Goal: Task Accomplishment & Management: Manage account settings

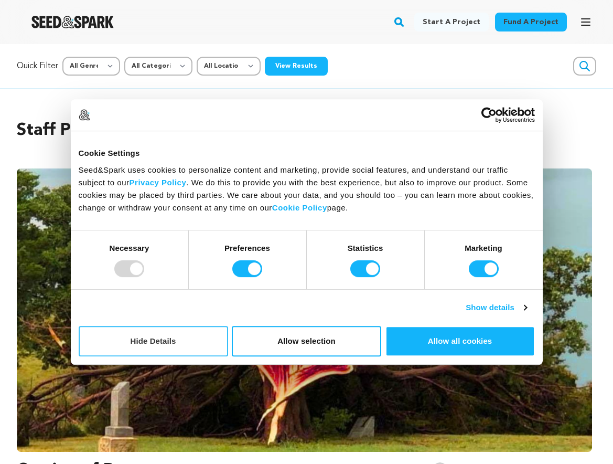
click at [173, 341] on button "Hide Details" at bounding box center [154, 341] width 150 height 30
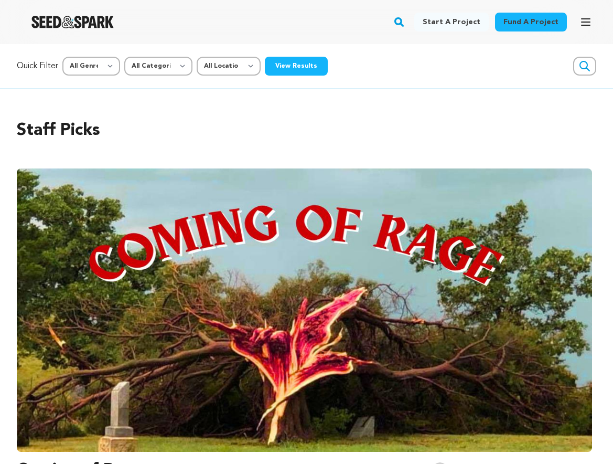
scroll to position [6, 0]
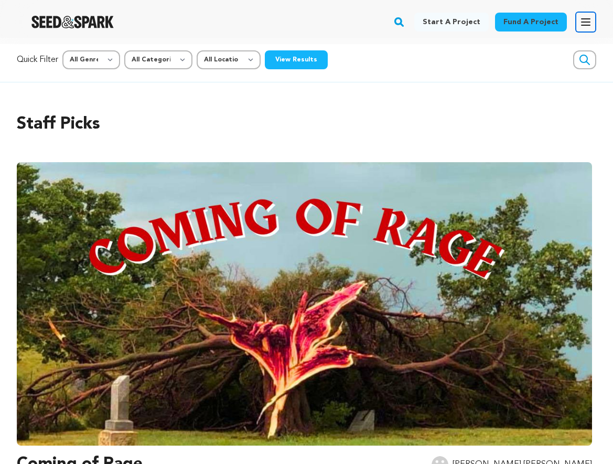
click at [582, 22] on icon "button" at bounding box center [586, 22] width 8 height 6
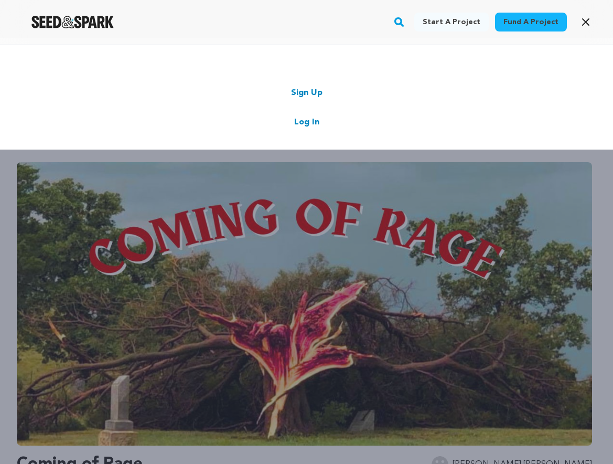
drag, startPoint x: 316, startPoint y: 122, endPoint x: 323, endPoint y: 123, distance: 6.3
click at [316, 122] on link "Log In" at bounding box center [306, 122] width 25 height 13
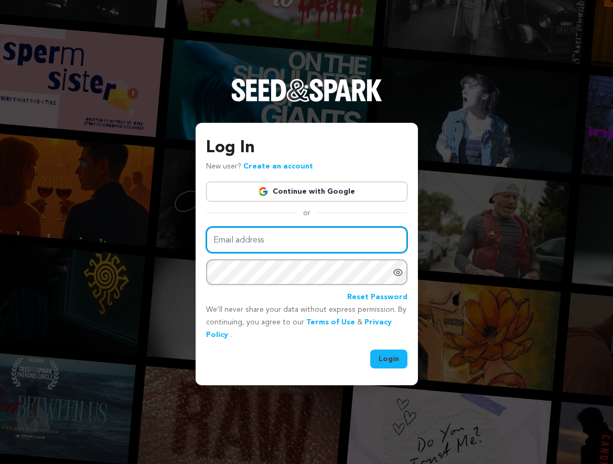
click at [257, 241] on input "Email address" at bounding box center [307, 240] width 202 height 27
type input "sid55studios@gmail.com"
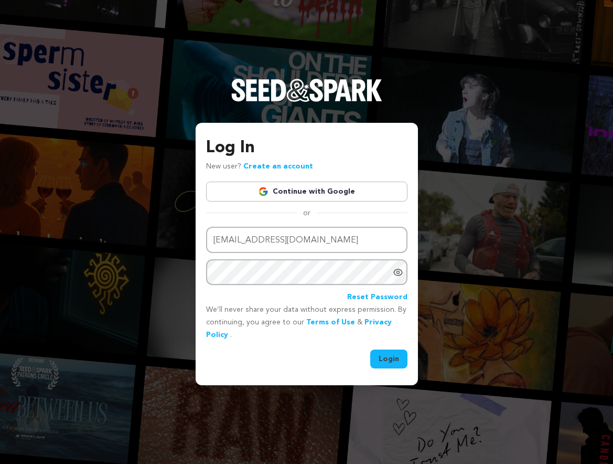
click at [377, 356] on button "Login" at bounding box center [389, 359] width 37 height 19
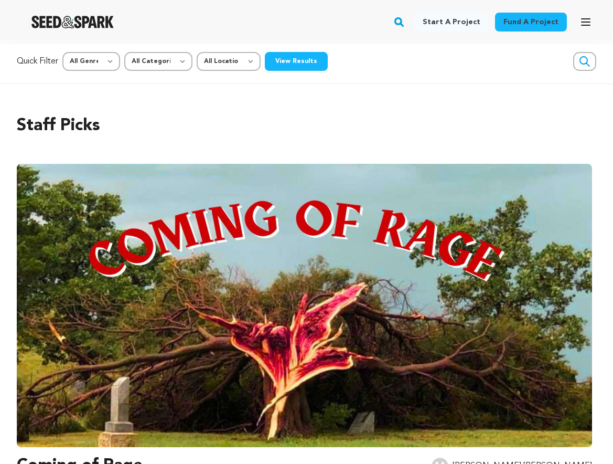
scroll to position [3, 0]
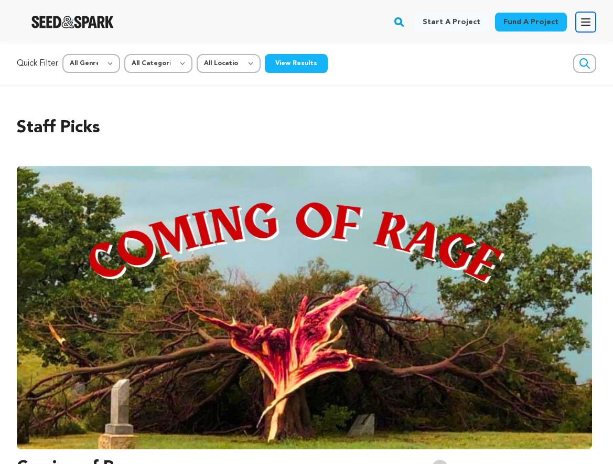
click at [589, 20] on icon "button" at bounding box center [586, 22] width 13 height 13
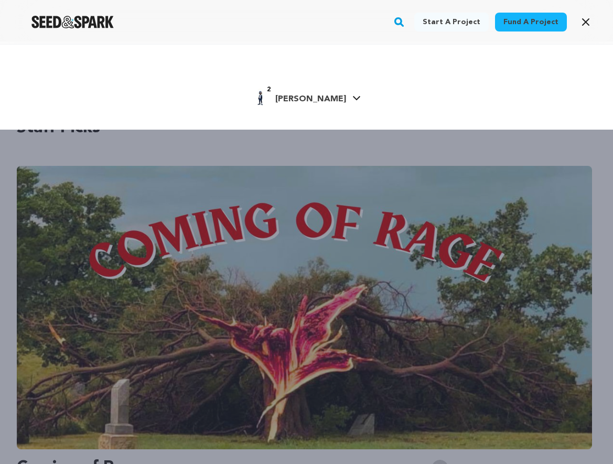
click at [289, 96] on div "2 Sidney J." at bounding box center [299, 97] width 94 height 17
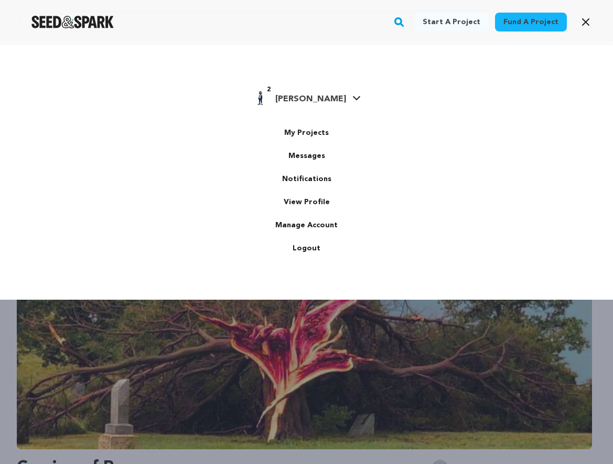
scroll to position [0, 0]
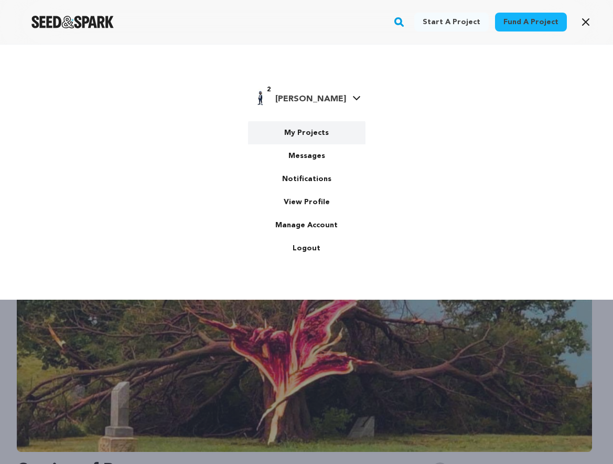
click at [302, 131] on link "My Projects" at bounding box center [307, 132] width 118 height 23
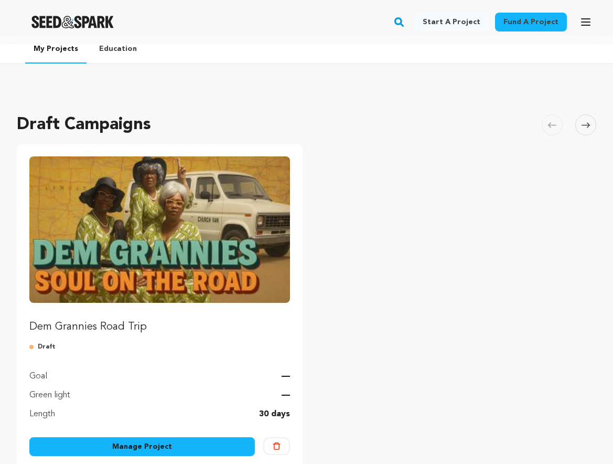
scroll to position [8, 0]
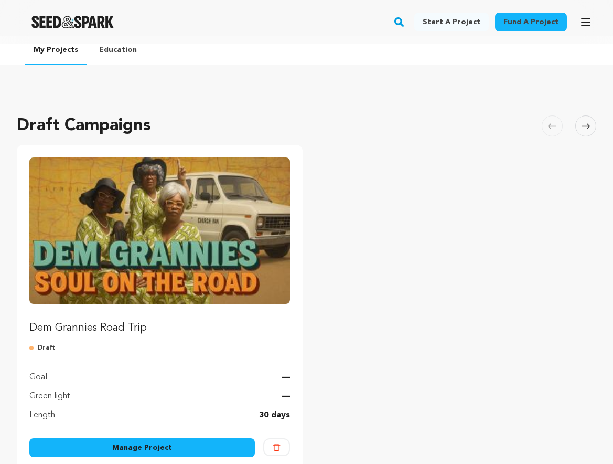
click at [189, 210] on img "Fund Dem Grannies Road Trip" at bounding box center [159, 230] width 261 height 146
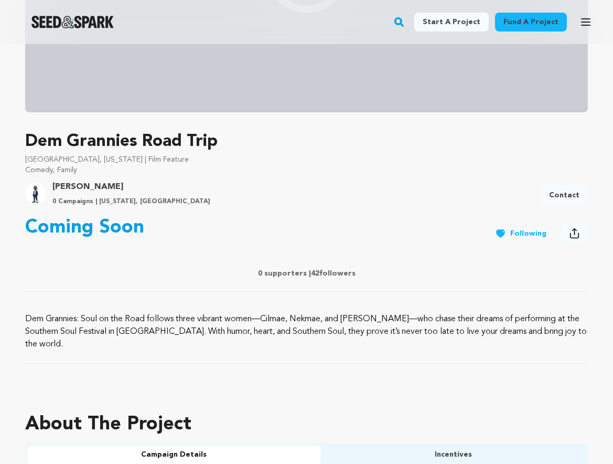
scroll to position [246, 0]
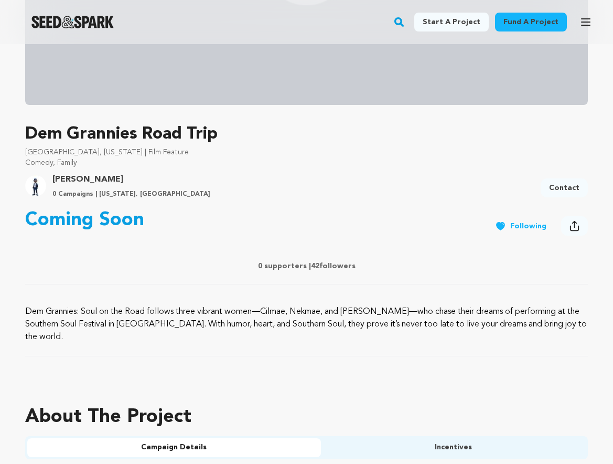
click at [576, 224] on icon at bounding box center [575, 225] width 10 height 11
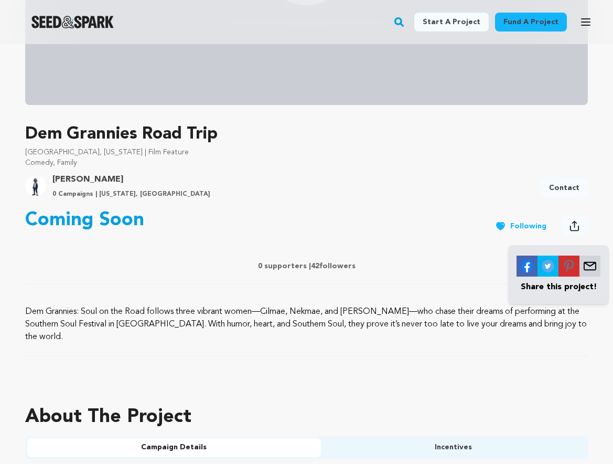
click at [436, 216] on div "Coming Soon Follow Following Share" at bounding box center [306, 227] width 563 height 34
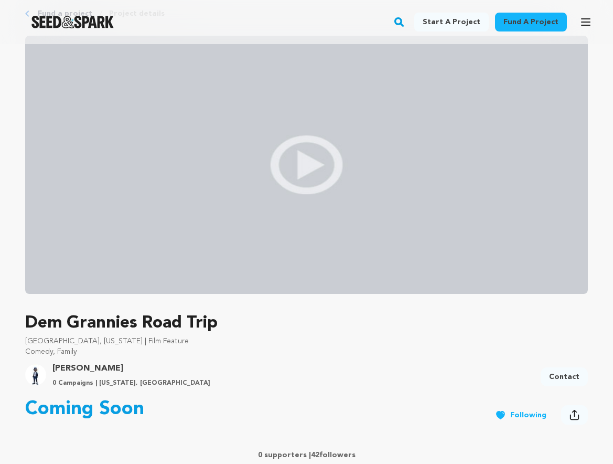
scroll to position [0, 0]
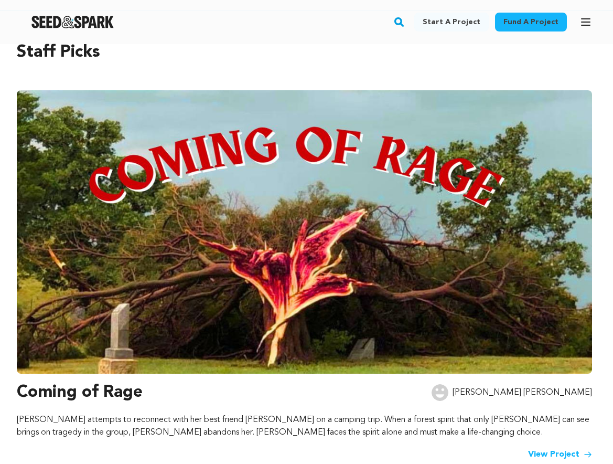
scroll to position [80, 0]
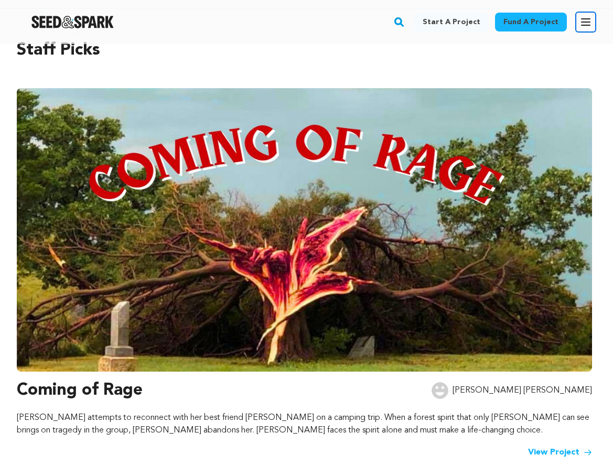
click at [585, 23] on icon "button" at bounding box center [586, 22] width 13 height 13
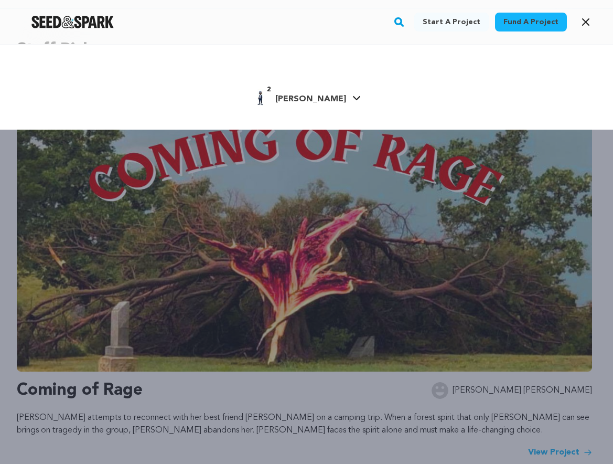
click at [312, 96] on span "[PERSON_NAME]" at bounding box center [311, 99] width 71 height 8
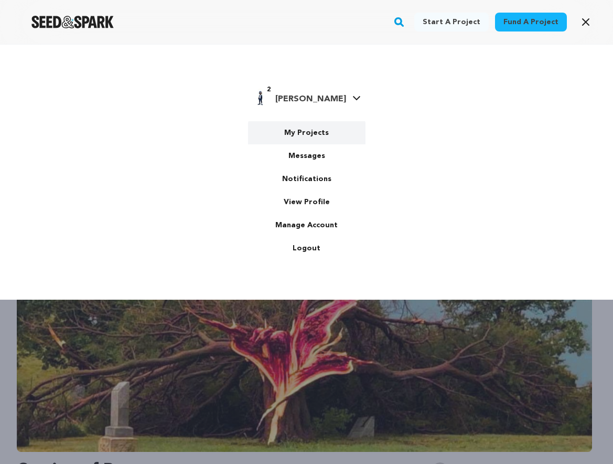
click at [301, 132] on link "My Projects" at bounding box center [307, 132] width 118 height 23
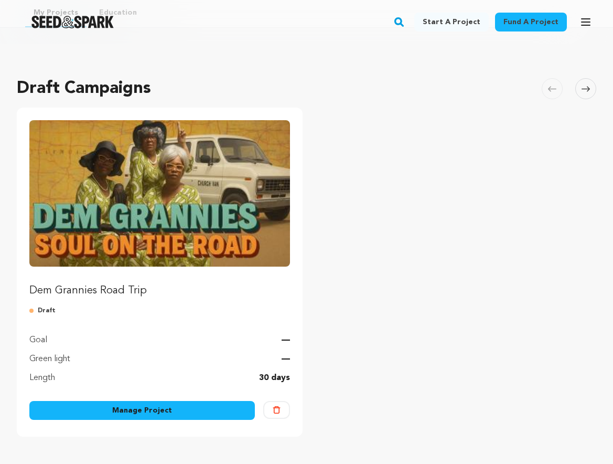
scroll to position [46, 0]
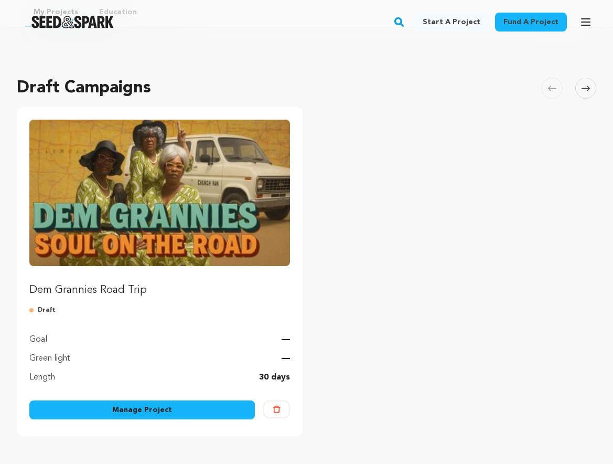
drag, startPoint x: 128, startPoint y: 405, endPoint x: 137, endPoint y: 388, distance: 19.3
click at [128, 404] on link "Manage Project" at bounding box center [142, 409] width 226 height 19
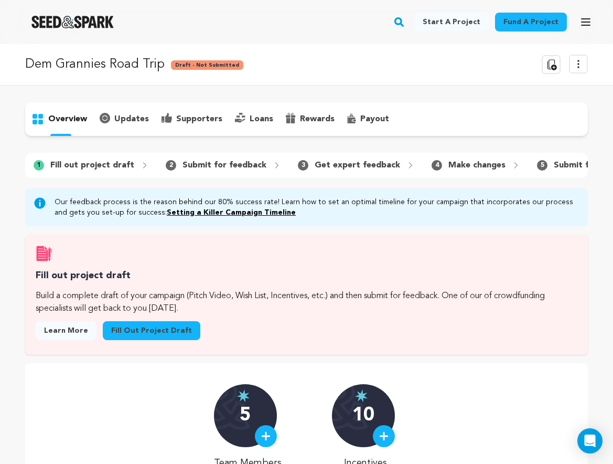
click at [122, 69] on p "Dem Grannies Road Trip" at bounding box center [95, 64] width 140 height 19
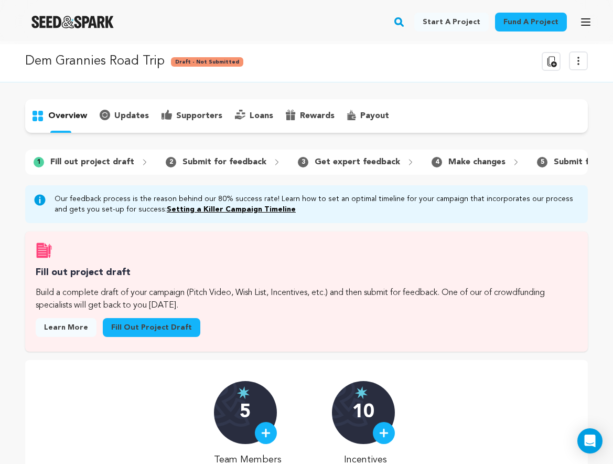
scroll to position [2, 0]
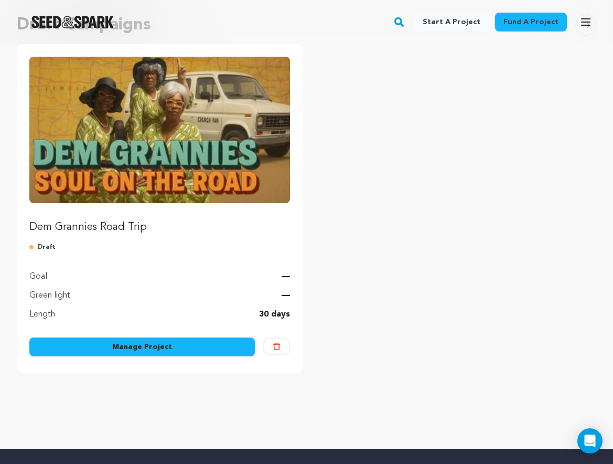
scroll to position [108, 0]
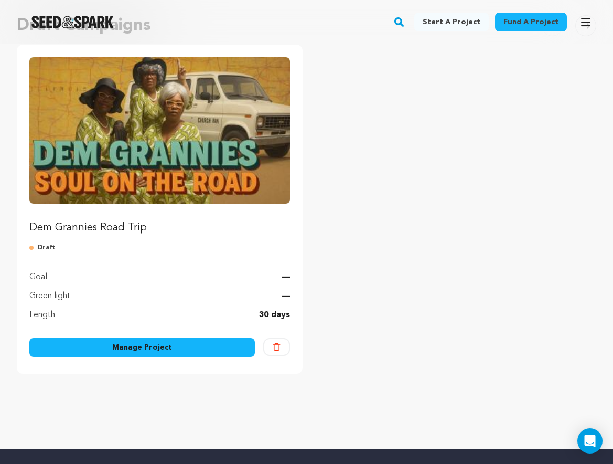
click at [186, 188] on img "Fund Dem Grannies Road Trip" at bounding box center [159, 130] width 261 height 146
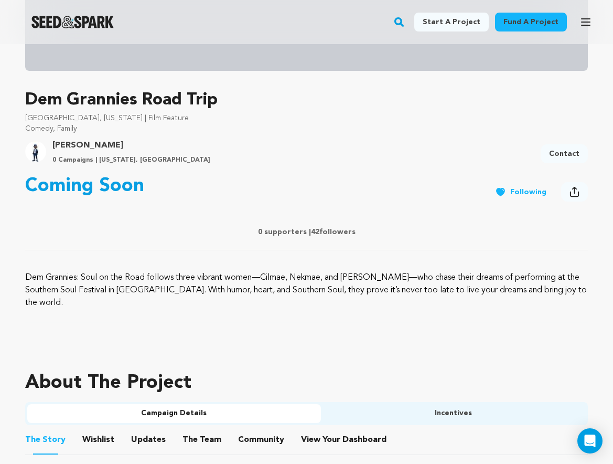
scroll to position [276, 0]
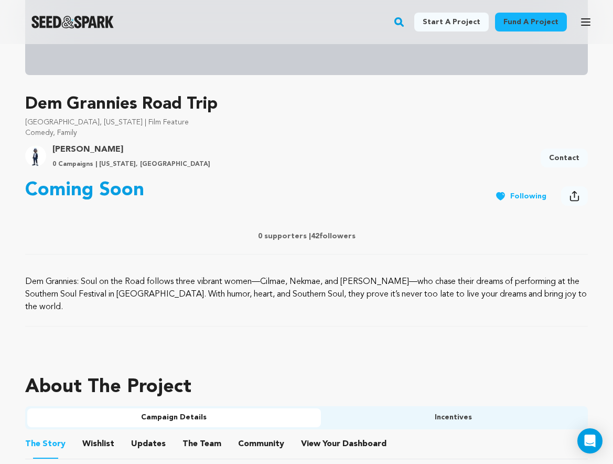
click at [570, 198] on icon at bounding box center [574, 199] width 9 height 6
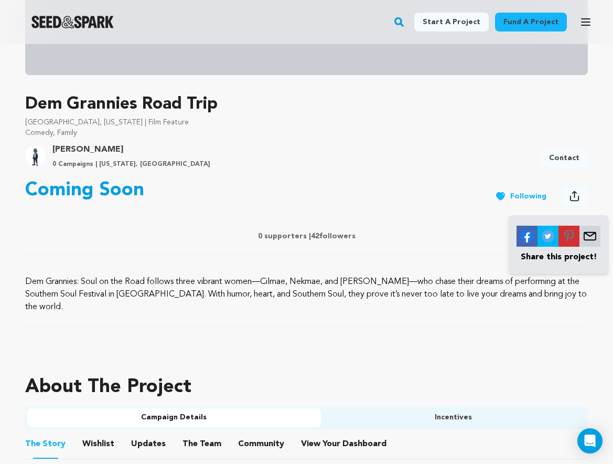
click at [587, 238] on img at bounding box center [590, 236] width 21 height 21
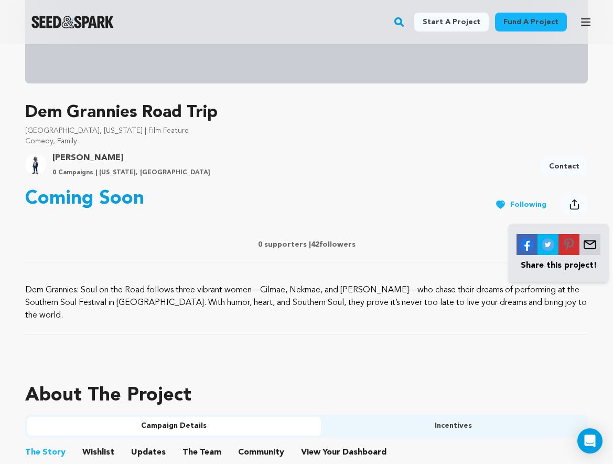
click at [442, 234] on div "0 supporters | 42 followers" at bounding box center [306, 246] width 563 height 34
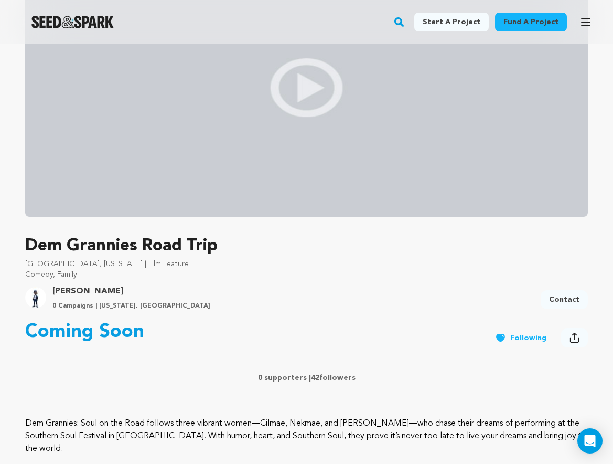
scroll to position [0, 0]
